Goal: Task Accomplishment & Management: Manage account settings

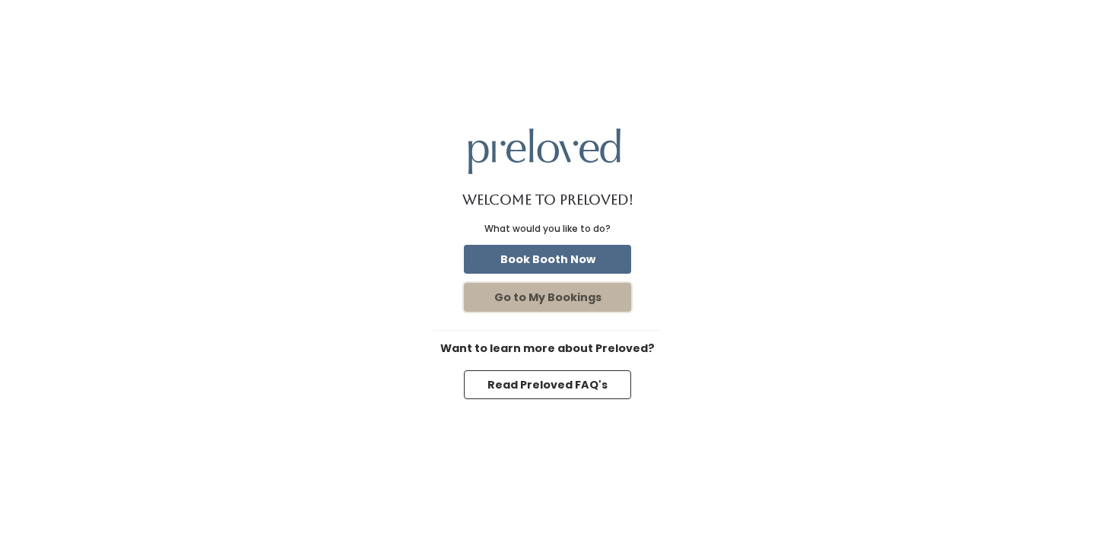
click at [561, 293] on button "Go to My Bookings" at bounding box center [547, 297] width 167 height 29
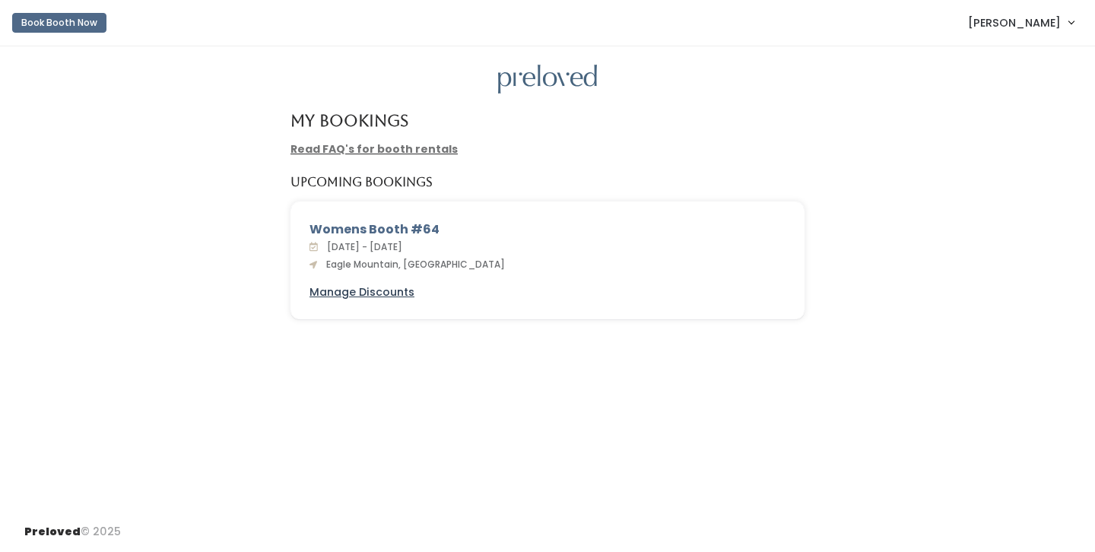
click at [387, 296] on u "Manage Discounts" at bounding box center [361, 291] width 105 height 15
